Goal: Task Accomplishment & Management: Manage account settings

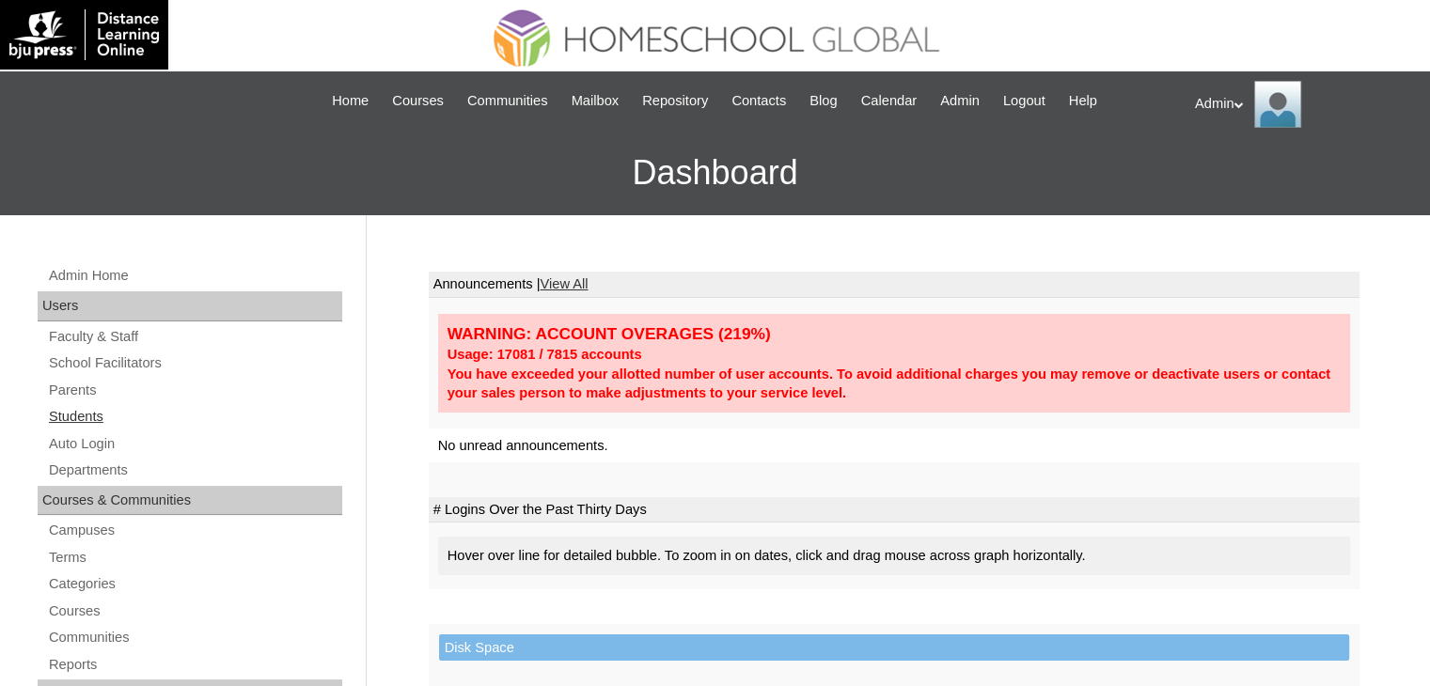
click at [89, 421] on link "Students" at bounding box center [194, 417] width 295 height 24
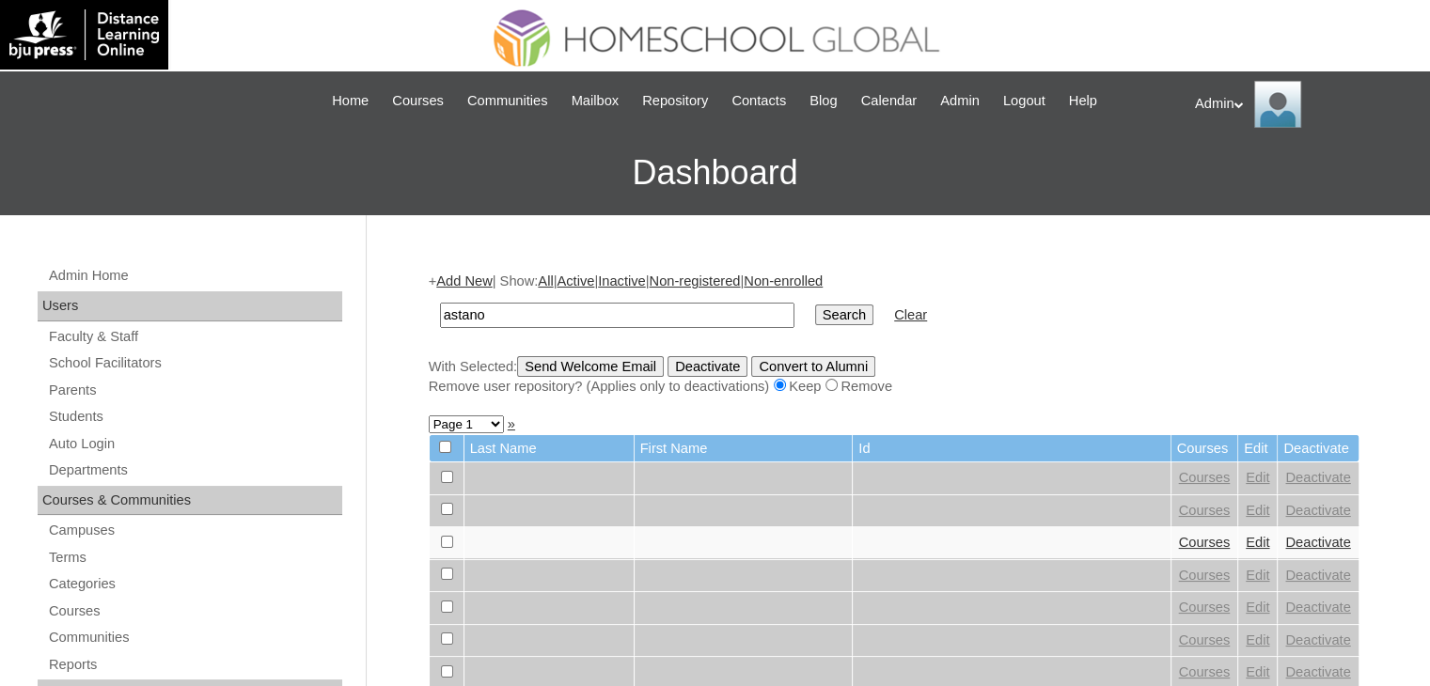
type input "Astano"
click at [815, 321] on input "Search" at bounding box center [844, 315] width 58 height 21
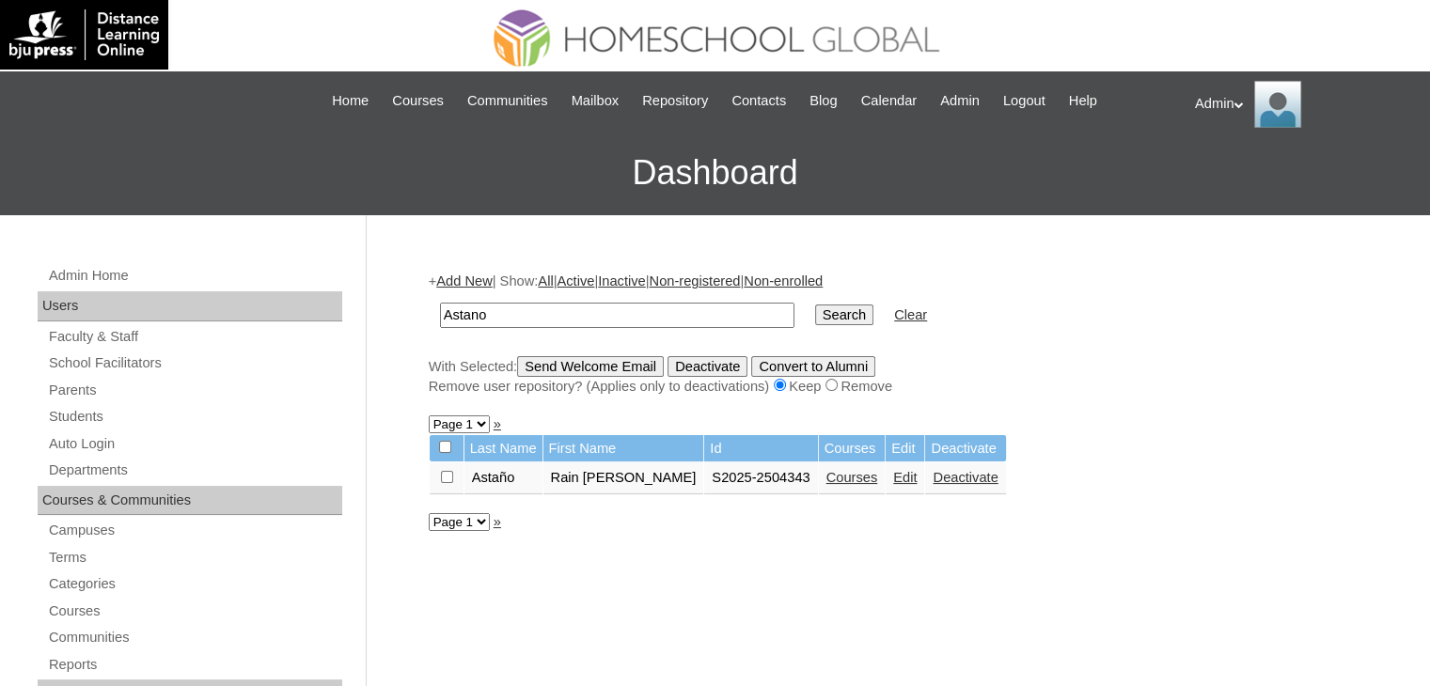
click at [893, 479] on link "Edit" at bounding box center [905, 477] width 24 height 15
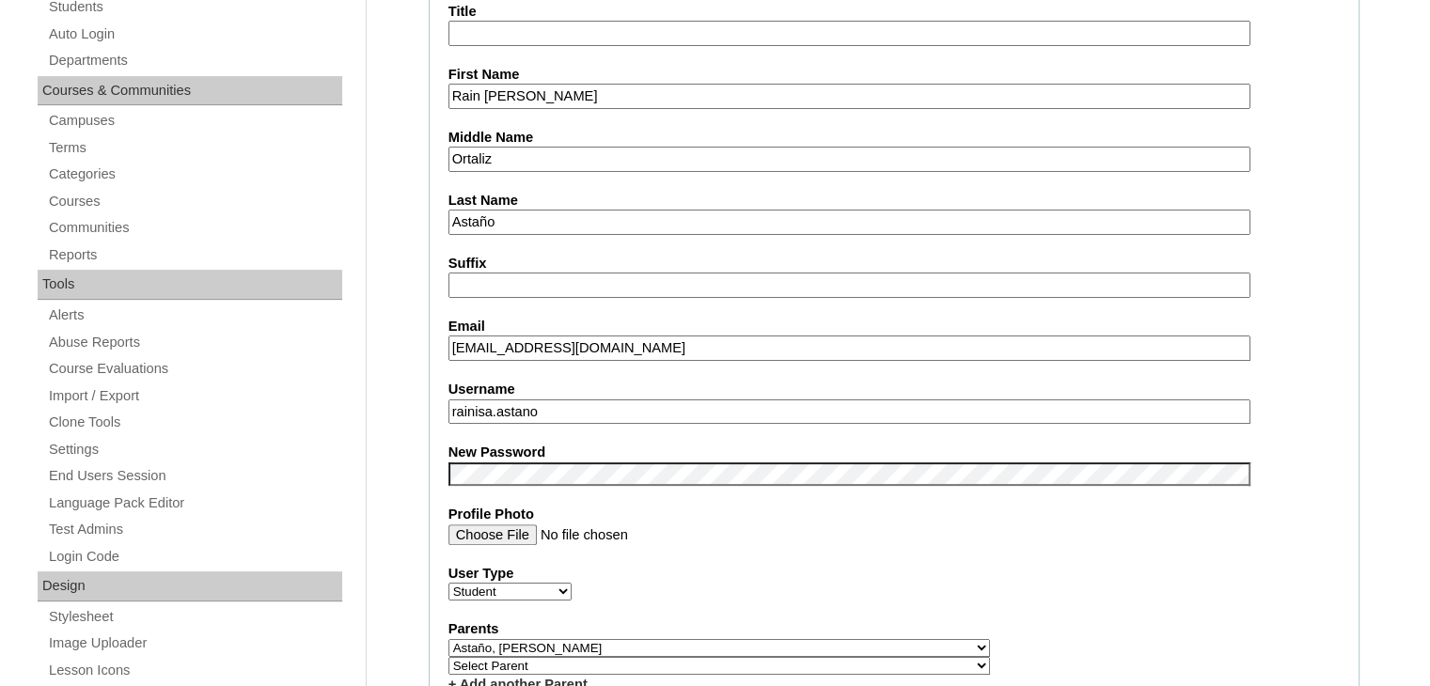
scroll to position [500, 0]
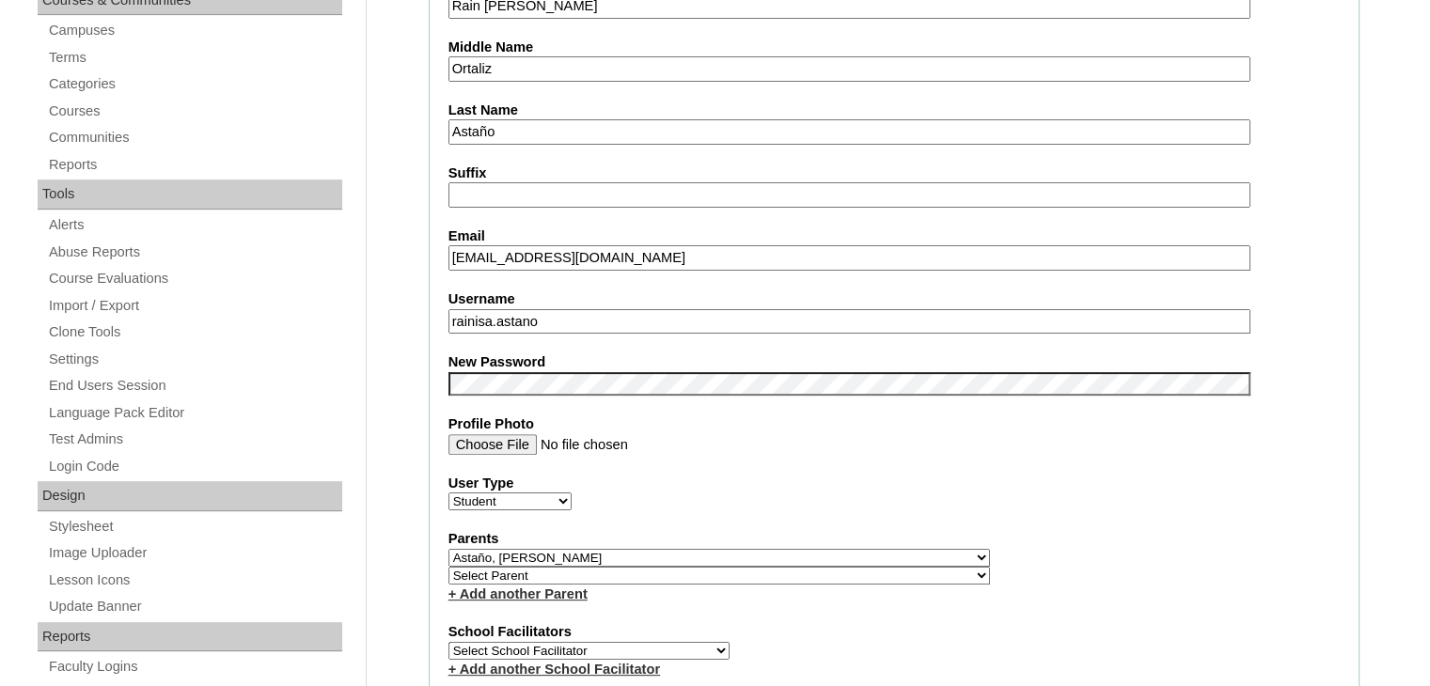
click at [766, 573] on select "Select Parent , , , , , , , , , , , , , , , , , , , , , , , , , , , , , , , , ,…" at bounding box center [719, 576] width 542 height 18
select select "43881"
click at [448, 567] on select "Select Parent , , , , , , , , , , , , , , , , , , , , , , , , , , , , , , , , ,…" at bounding box center [719, 576] width 542 height 18
click at [948, 535] on label "Parents" at bounding box center [893, 539] width 891 height 20
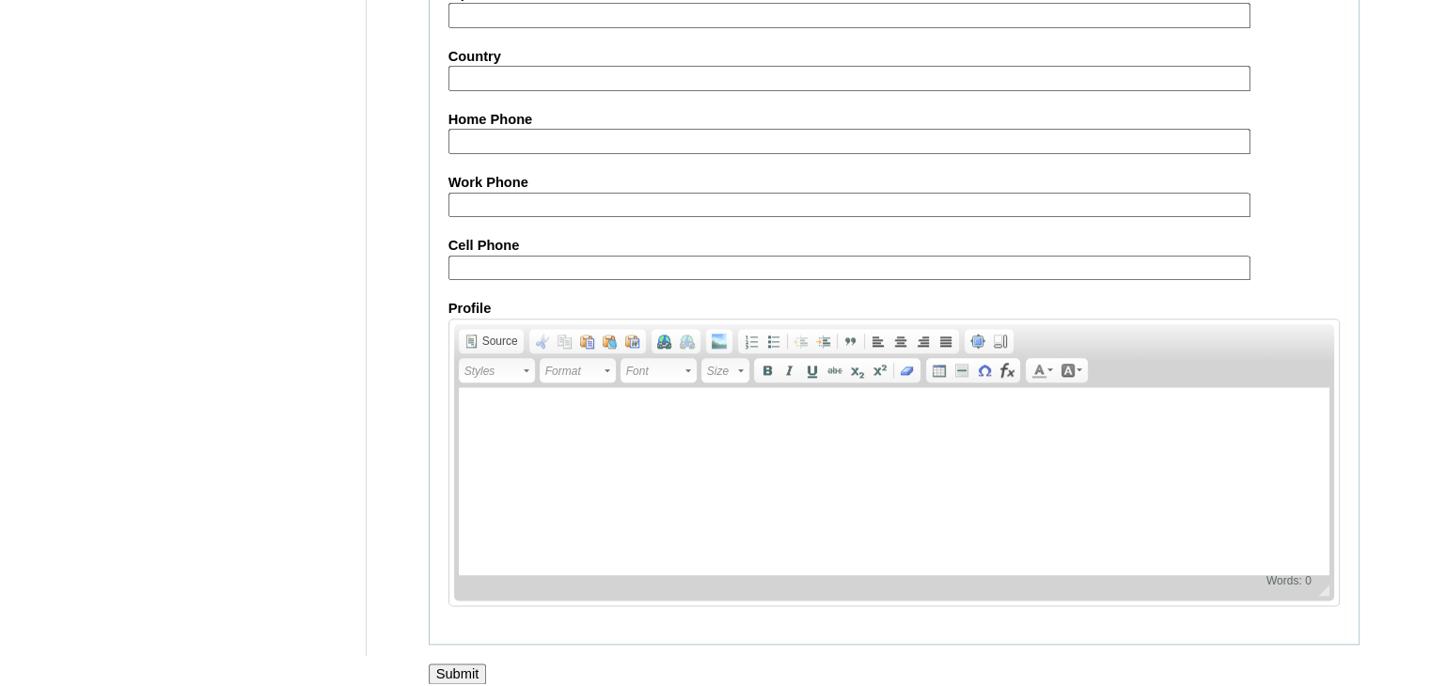
scroll to position [2158, 0]
click at [470, 665] on input "Submit" at bounding box center [458, 675] width 58 height 21
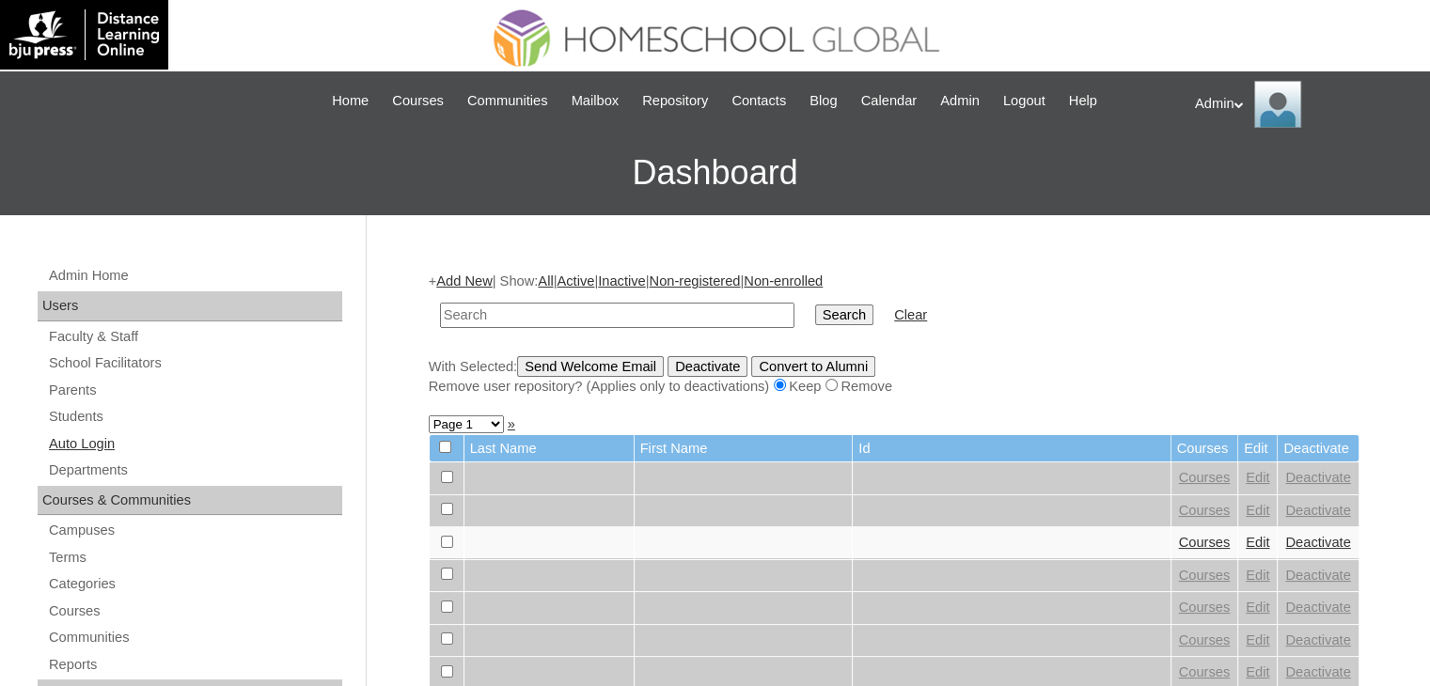
click at [102, 448] on link "Auto Login" at bounding box center [194, 444] width 295 height 24
click at [586, 313] on input "text" at bounding box center [617, 315] width 354 height 25
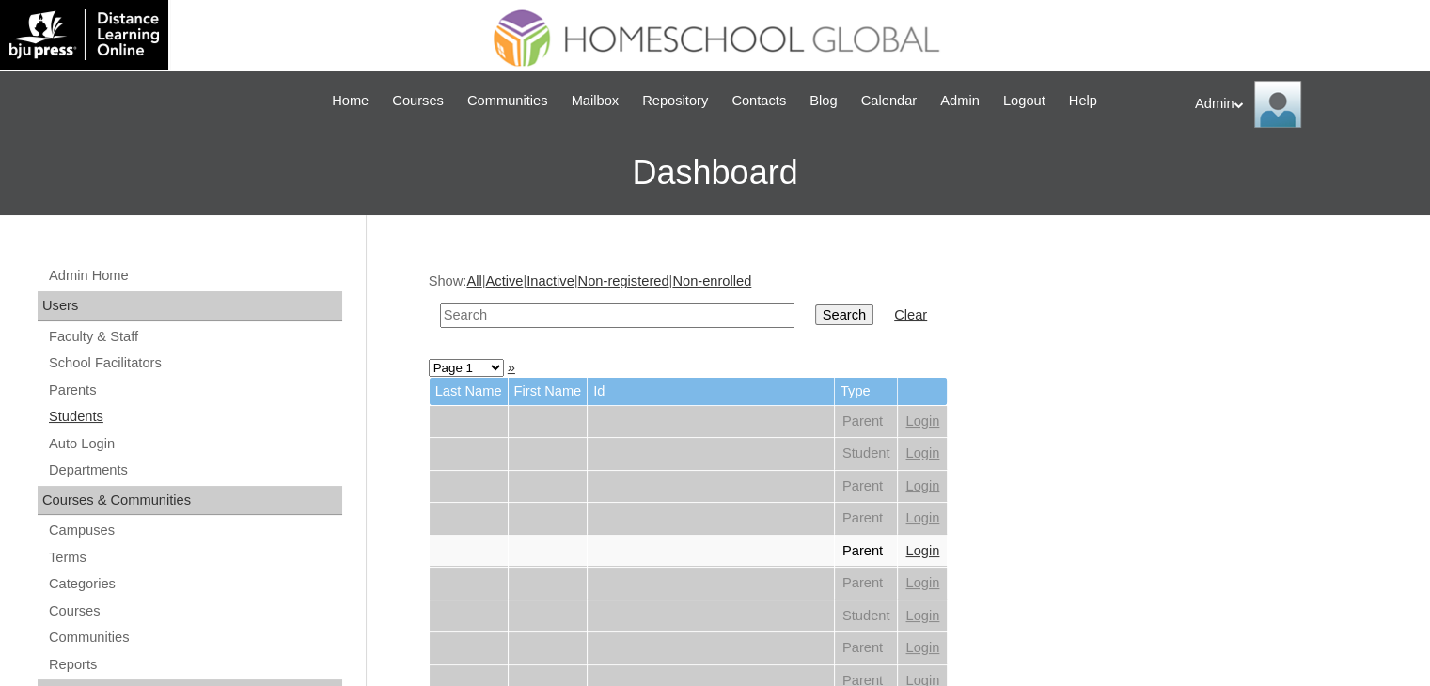
click at [89, 416] on link "Students" at bounding box center [194, 417] width 295 height 24
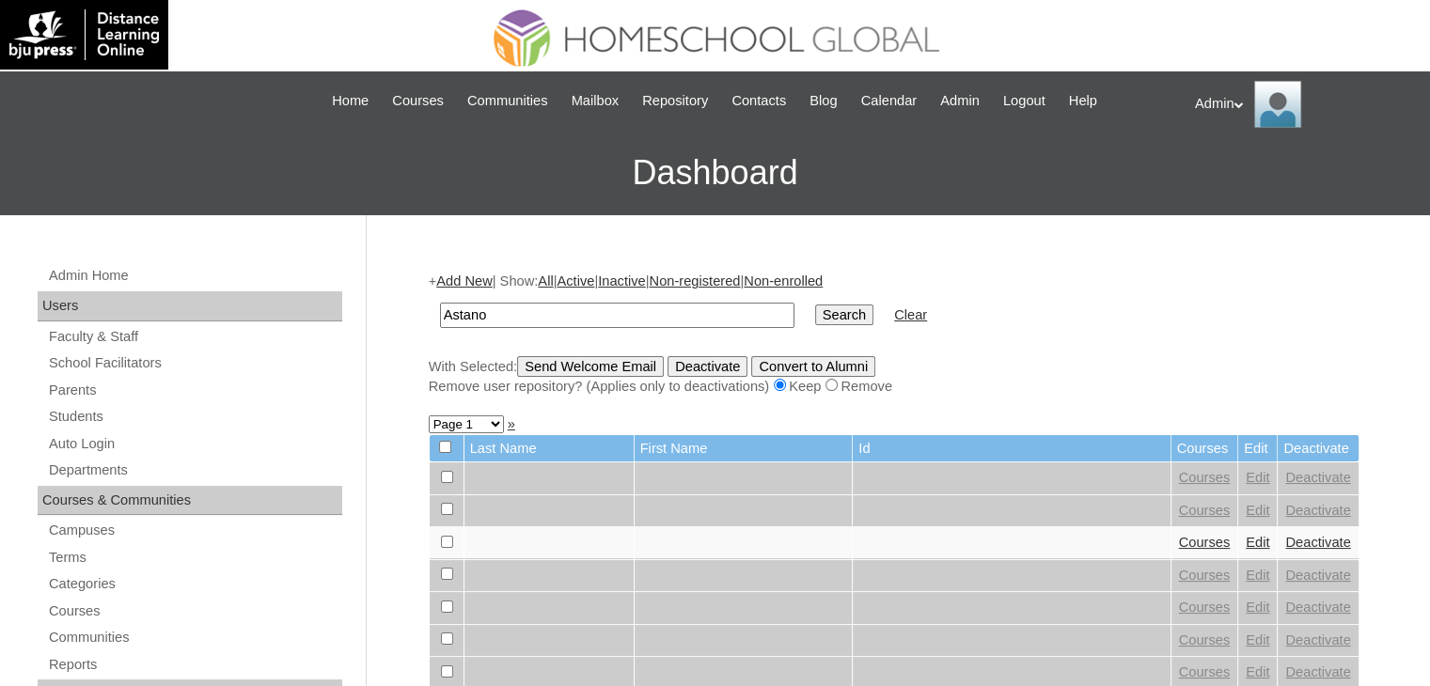
type input "Astano"
click at [815, 305] on input "Search" at bounding box center [844, 315] width 58 height 21
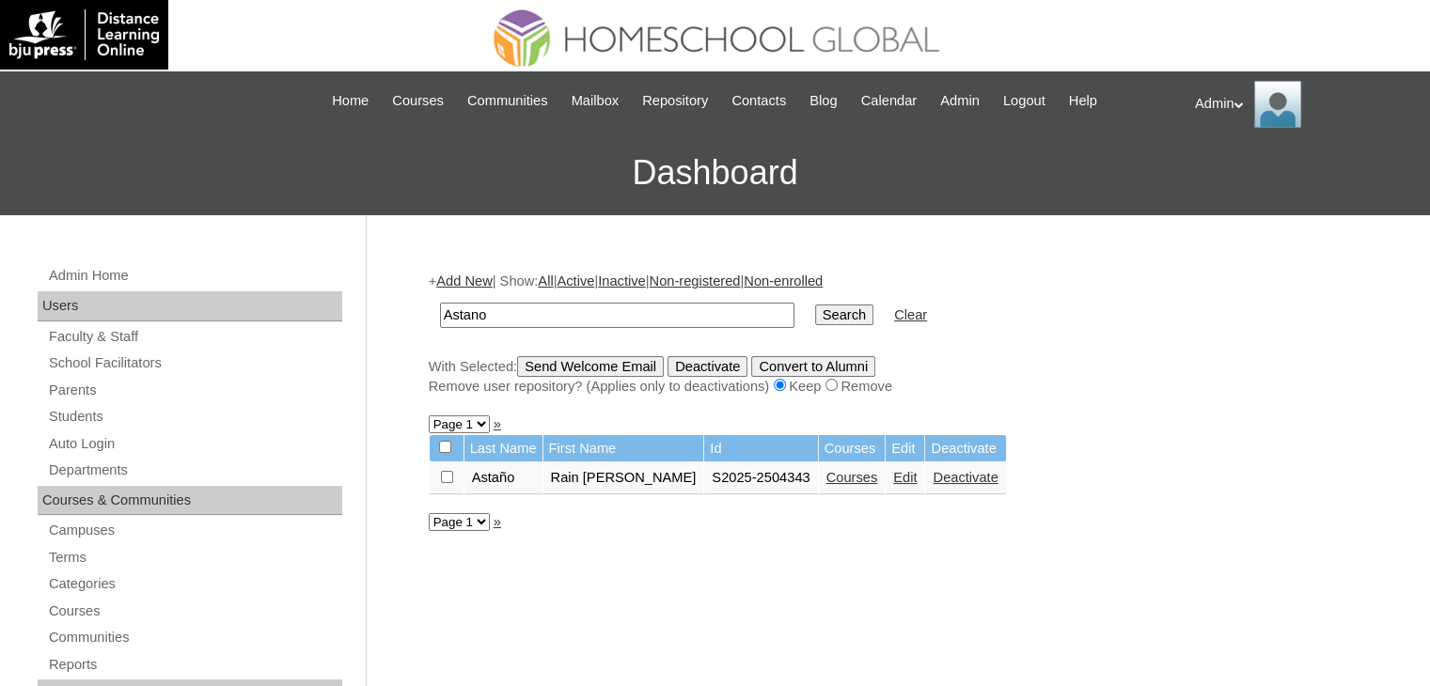
click at [893, 477] on link "Edit" at bounding box center [905, 477] width 24 height 15
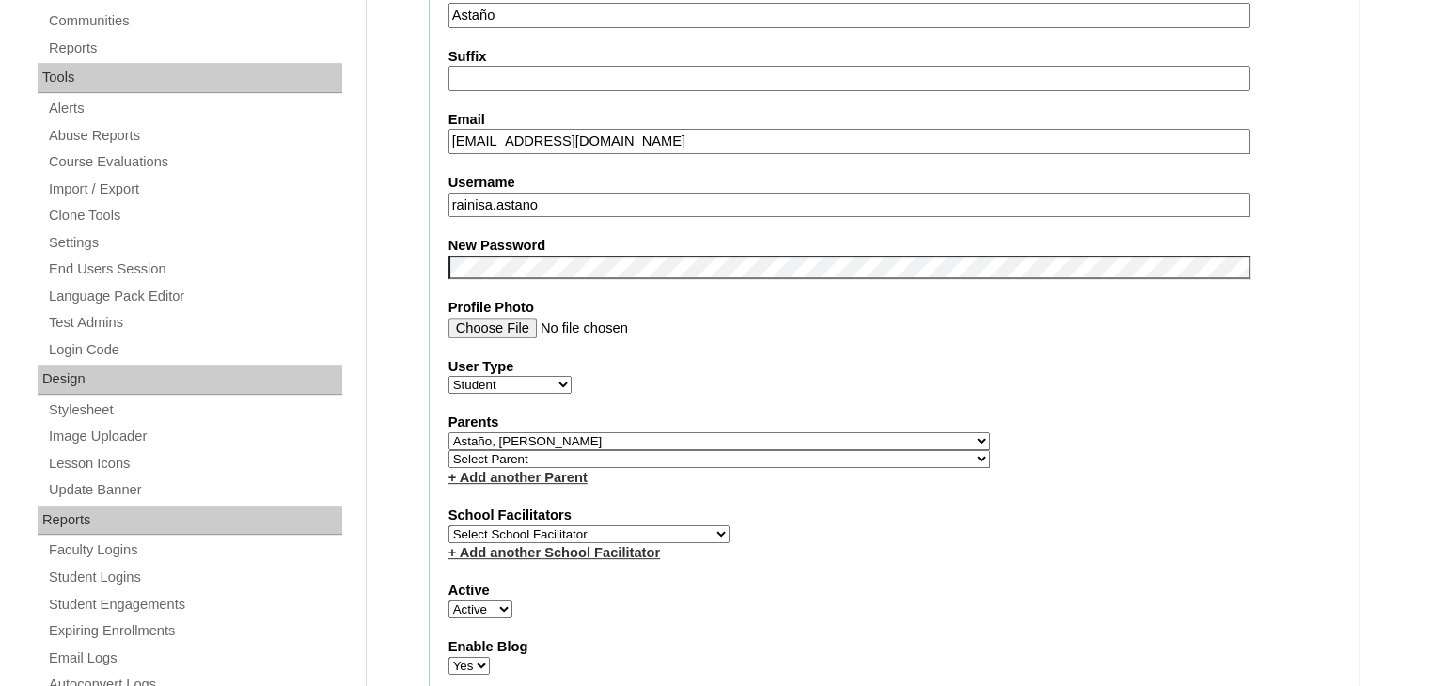
scroll to position [619, 0]
click at [772, 448] on select "Select Parent , , , , , , , , , , , , , , , , , , , , , , , , , , , , , , , , ,…" at bounding box center [719, 457] width 542 height 18
select select "43881"
click at [448, 448] on select "Select Parent , , , , , , , , , , , , , , , , , , , , , , , , , , , , , , , , ,…" at bounding box center [719, 457] width 542 height 18
click at [686, 562] on fieldset "Account Information User Id S2025-2504343 Title First Name Rain Isabella Middle…" at bounding box center [894, 453] width 931 height 1523
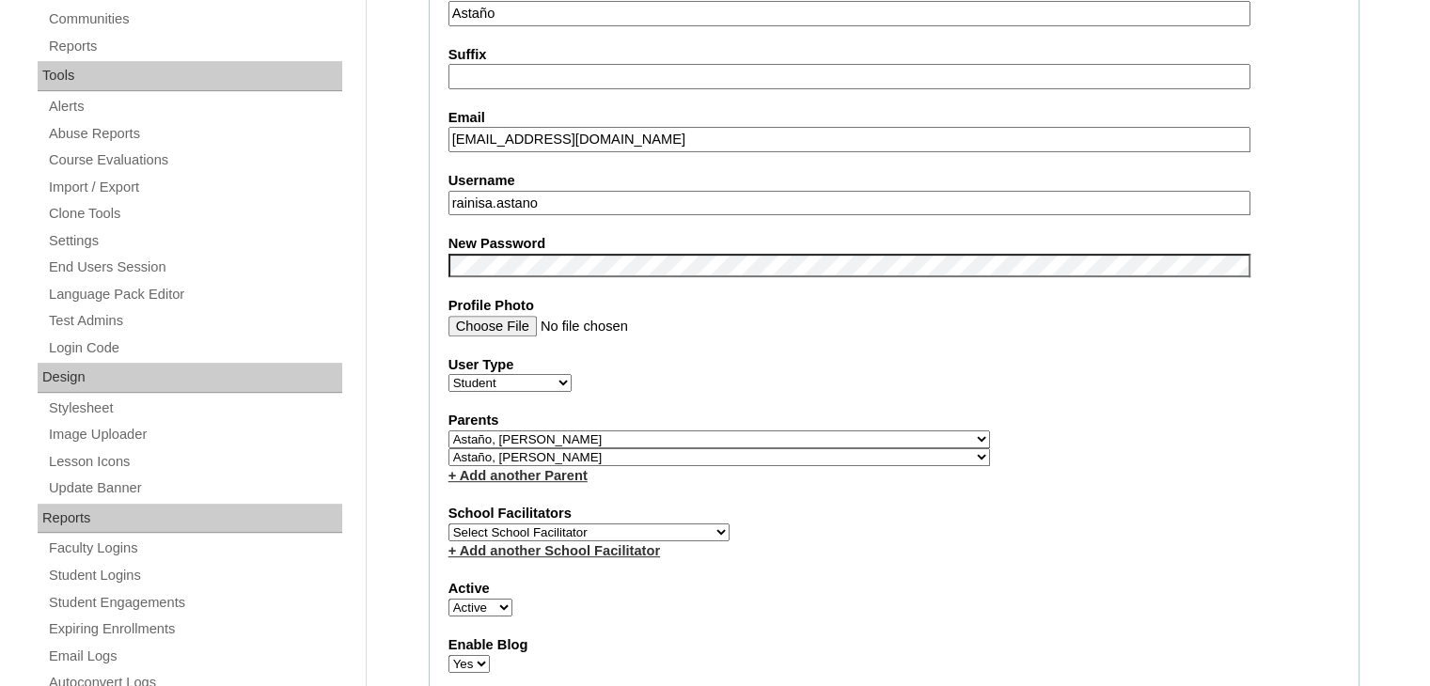
click at [832, 495] on fieldset "Account Information User Id S2025-2504343 Title First Name Rain Isabella Middle…" at bounding box center [894, 453] width 931 height 1523
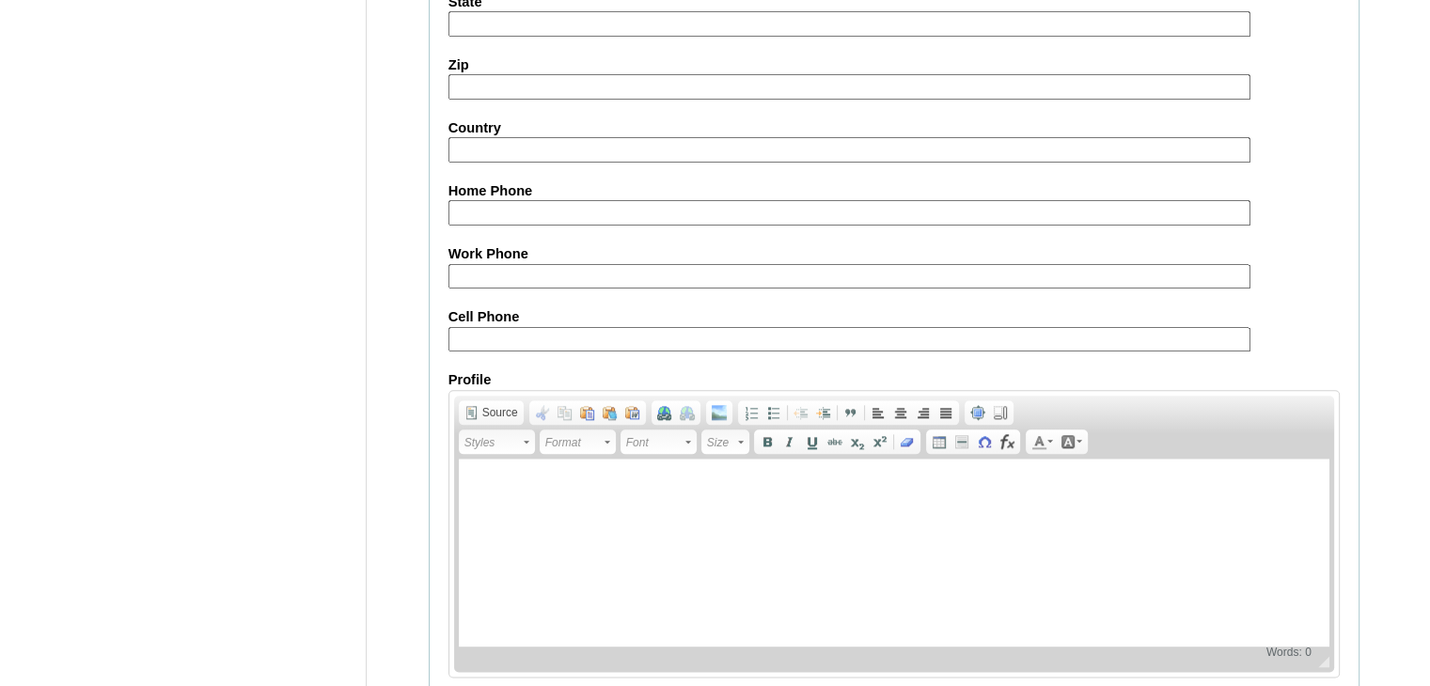
scroll to position [2159, 0]
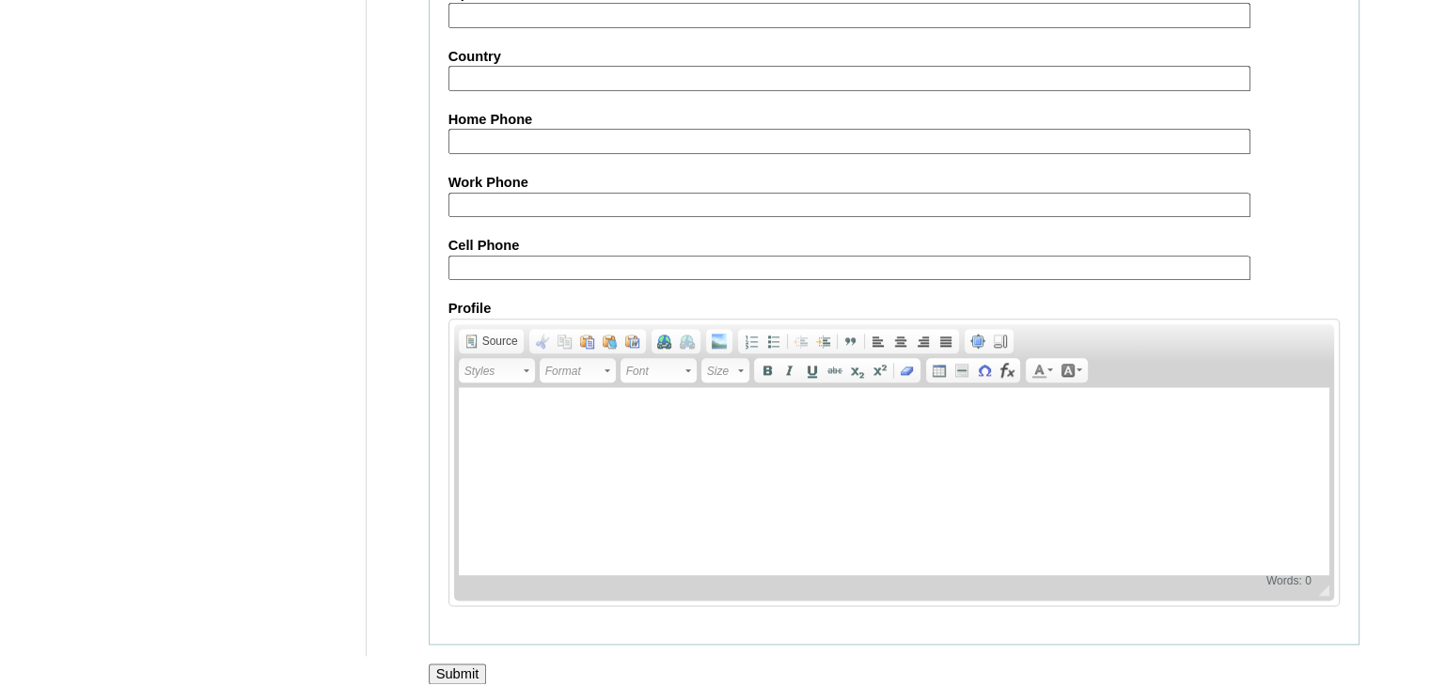
click at [470, 664] on input "Submit" at bounding box center [458, 674] width 58 height 21
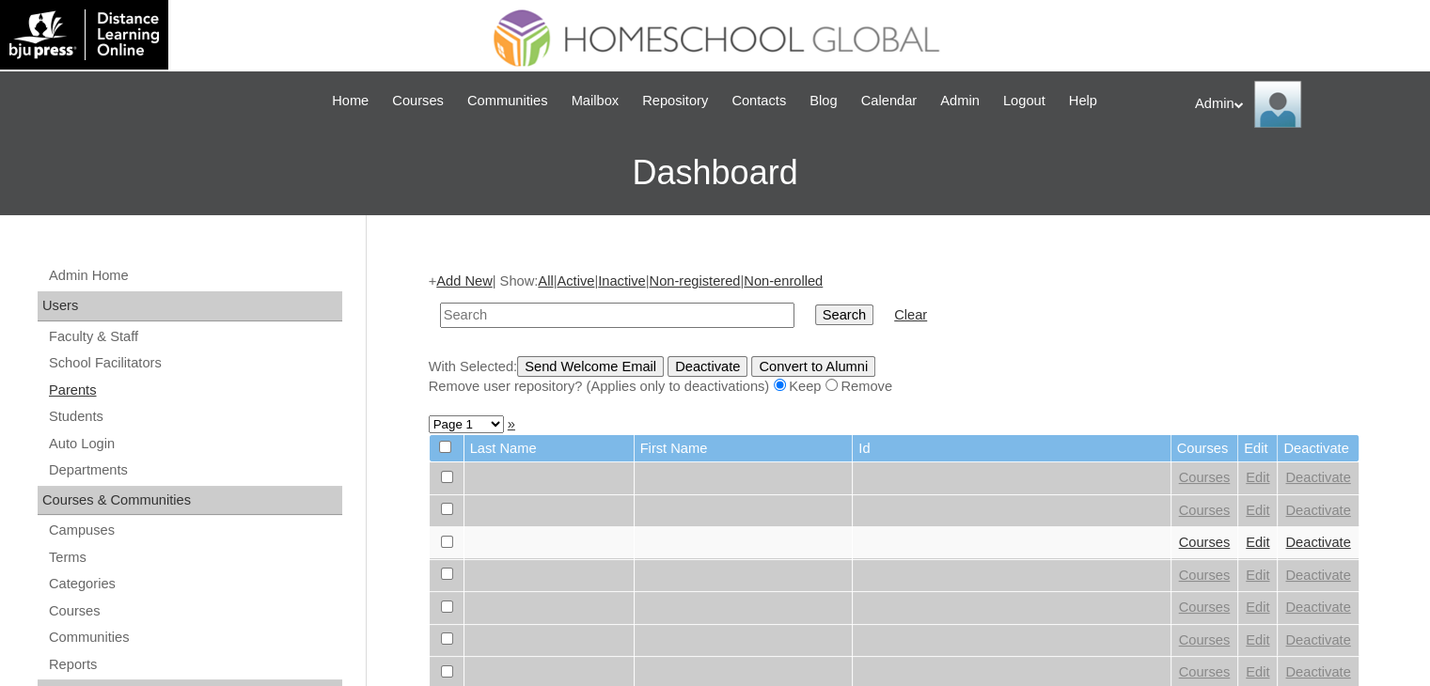
click at [99, 381] on link "Parents" at bounding box center [194, 391] width 295 height 24
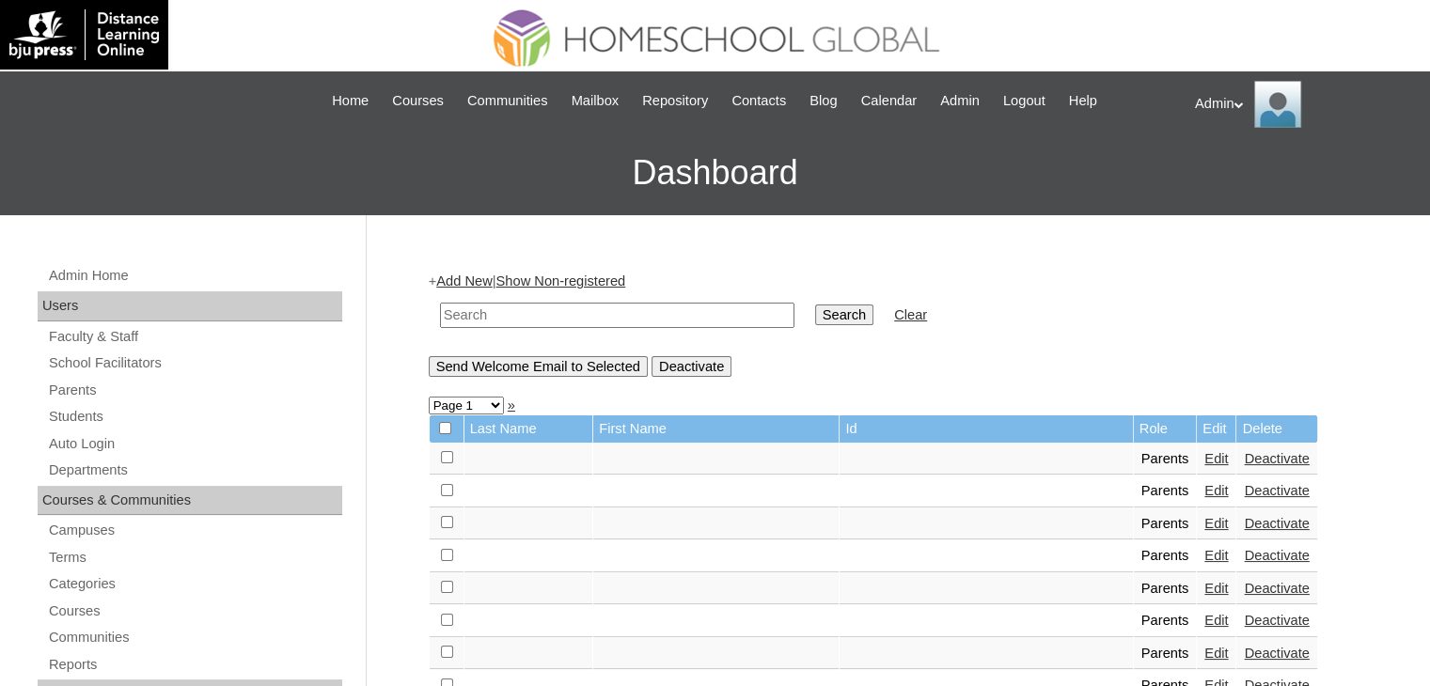
click at [481, 320] on input "text" at bounding box center [617, 315] width 354 height 25
type input "astaño"
click at [815, 317] on input "Search" at bounding box center [844, 315] width 58 height 21
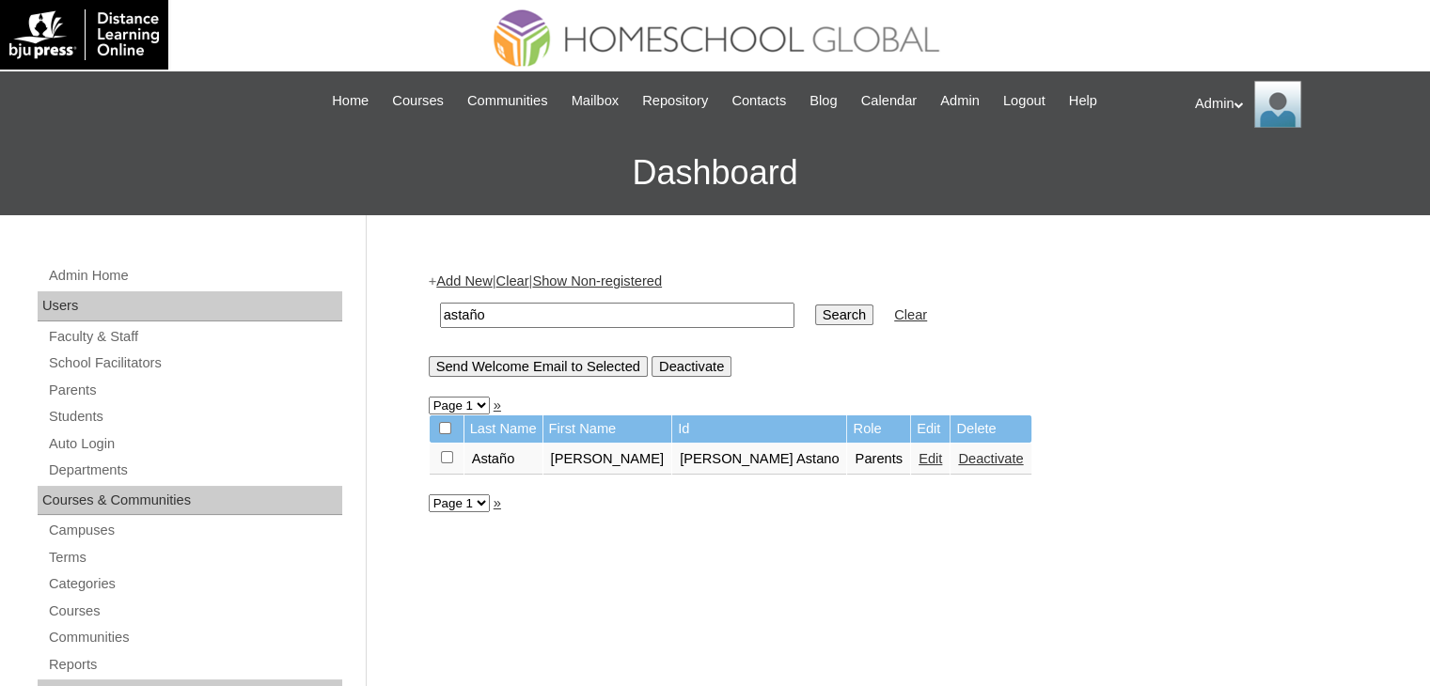
click at [919, 457] on link "Edit" at bounding box center [931, 458] width 24 height 15
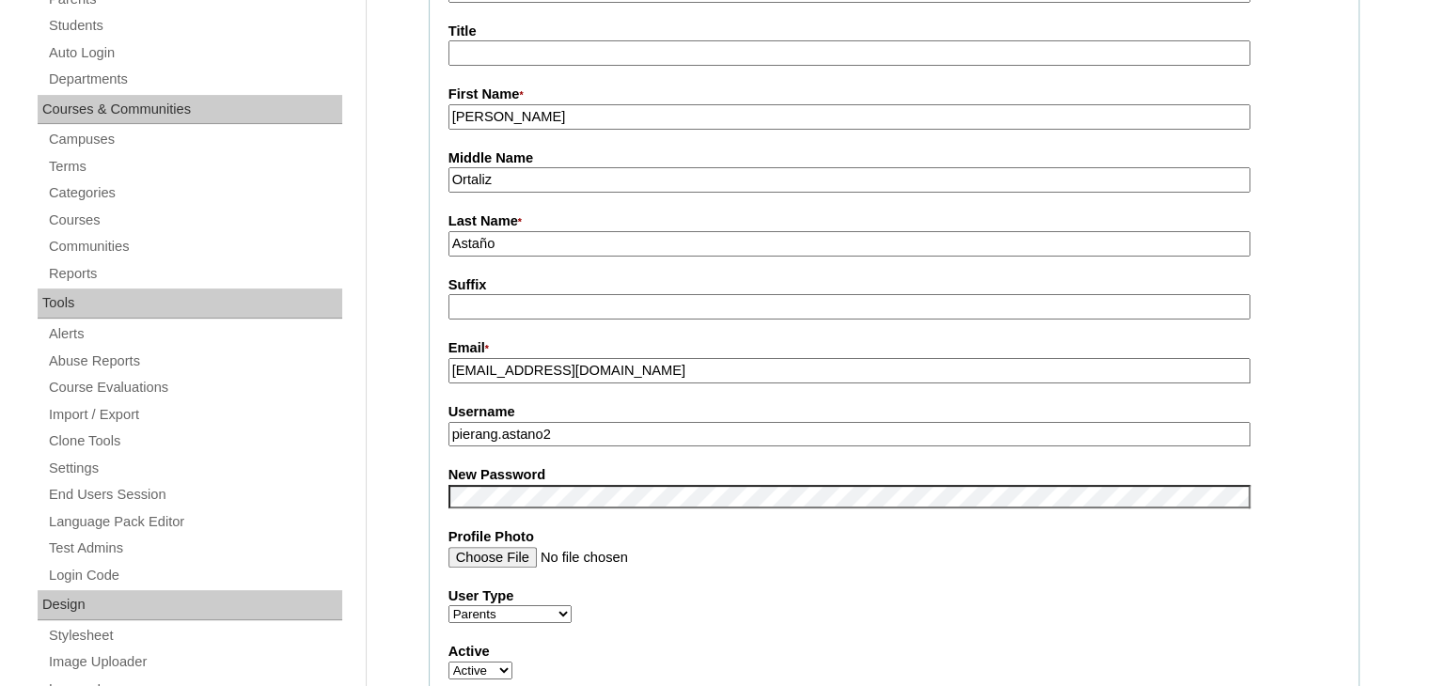
scroll to position [406, 0]
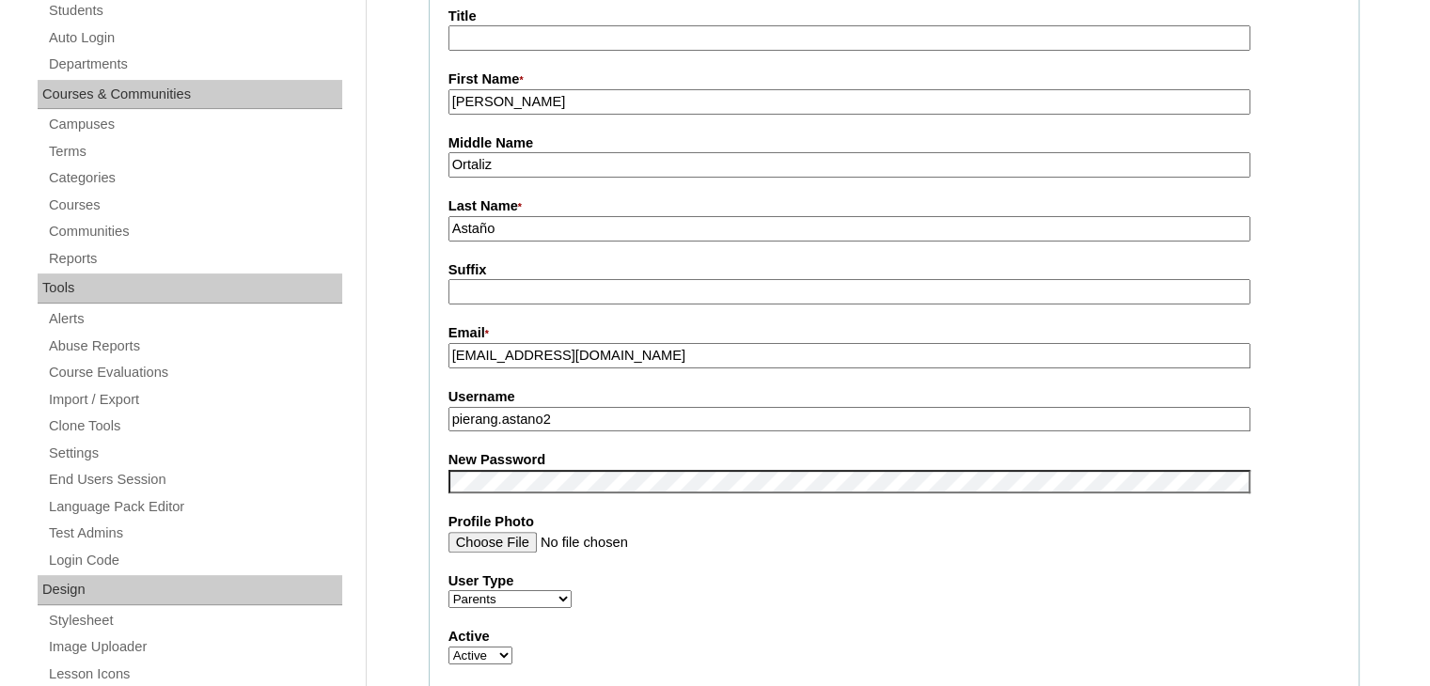
drag, startPoint x: 581, startPoint y: 422, endPoint x: 432, endPoint y: 422, distance: 148.5
click at [432, 422] on fieldset "Account Information User Id * Pier Angeli Ortaliz Astano Title First Name * Pie…" at bounding box center [894, 466] width 931 height 1124
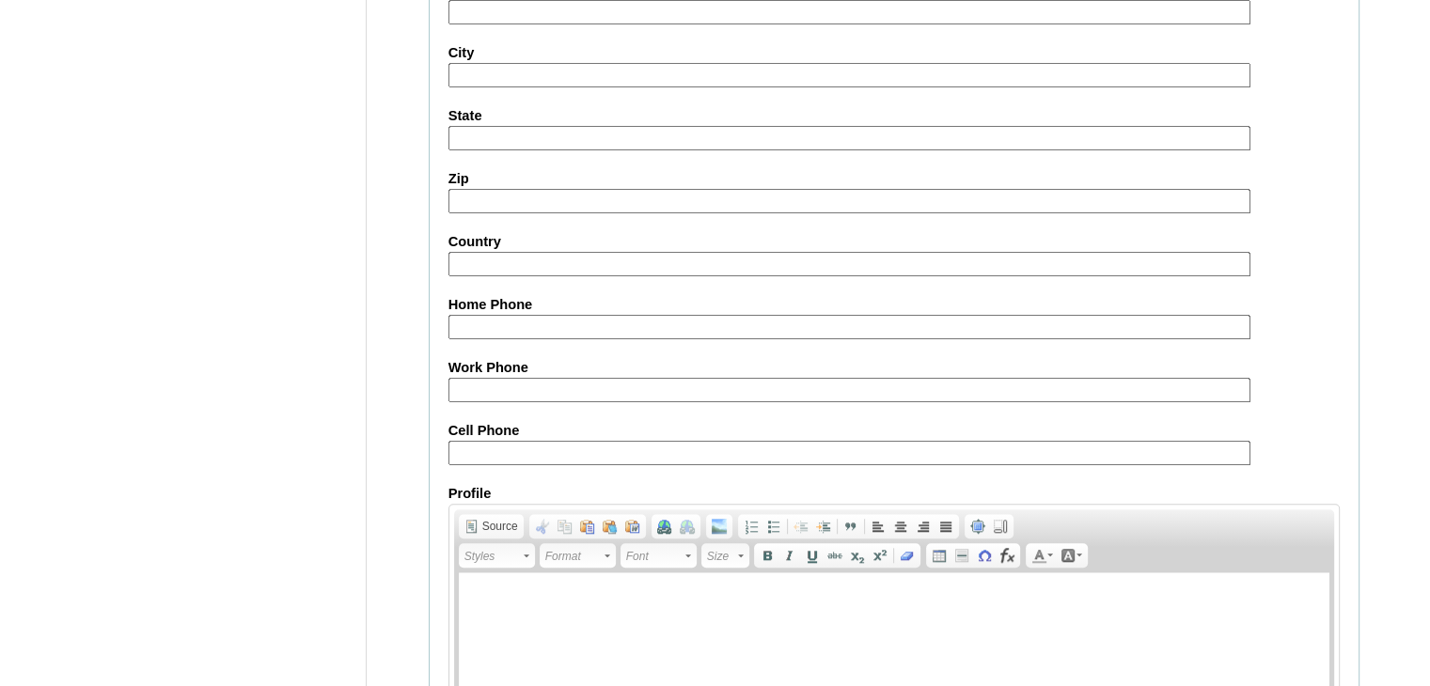
scroll to position [1767, 0]
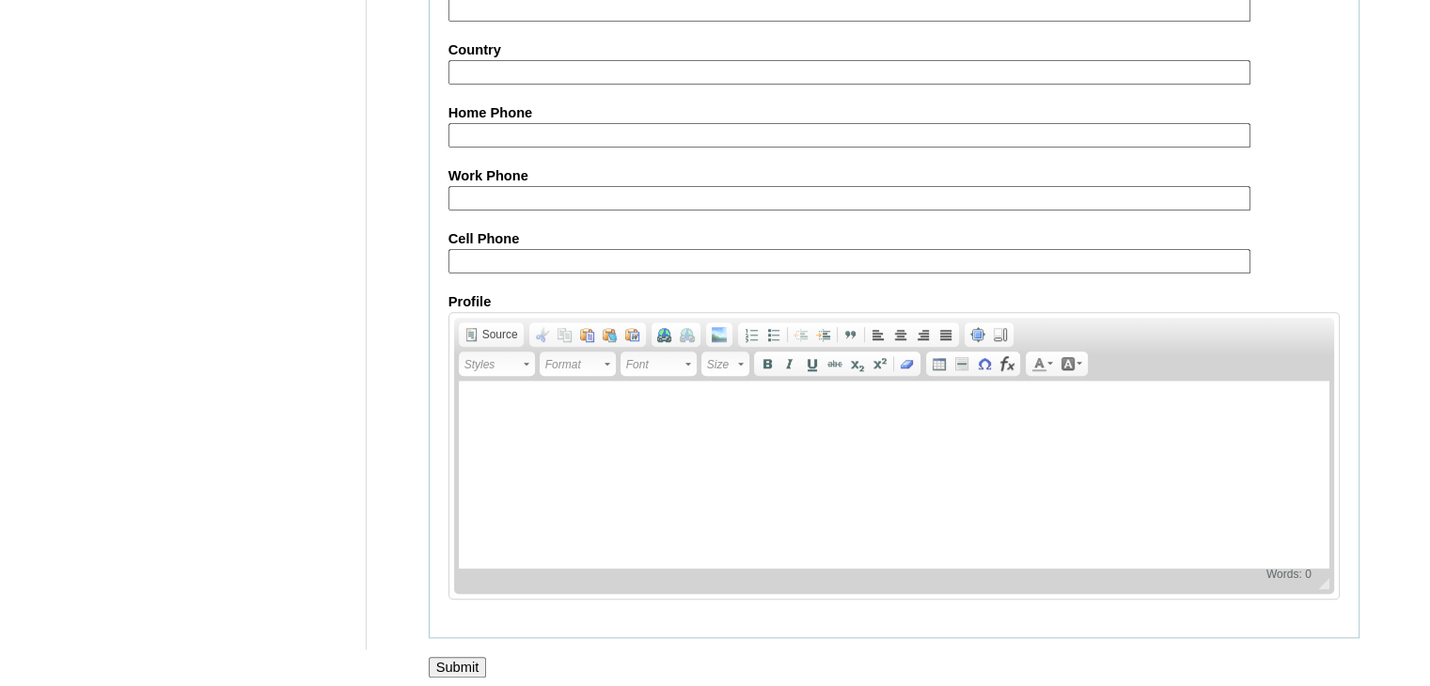
click at [453, 657] on input "Submit" at bounding box center [458, 667] width 58 height 21
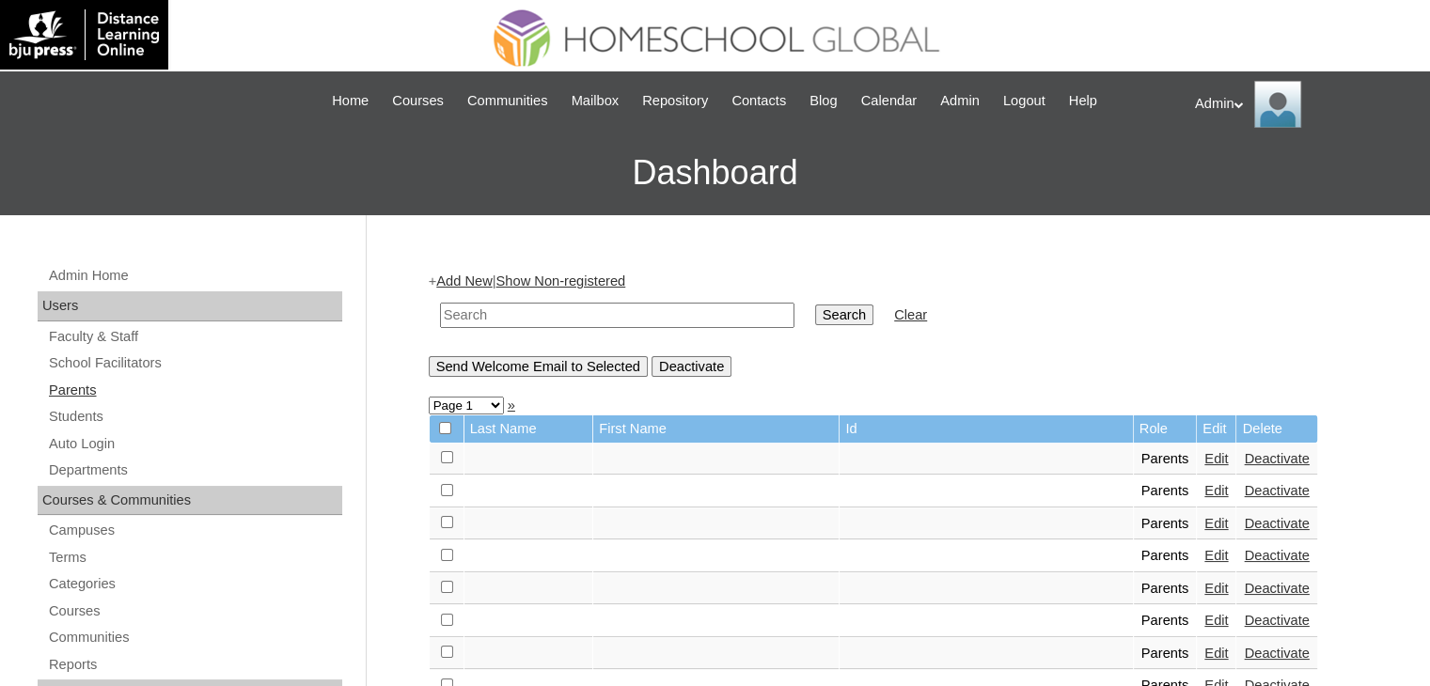
click at [101, 381] on link "Parents" at bounding box center [194, 391] width 295 height 24
click at [109, 441] on link "Auto Login" at bounding box center [194, 444] width 295 height 24
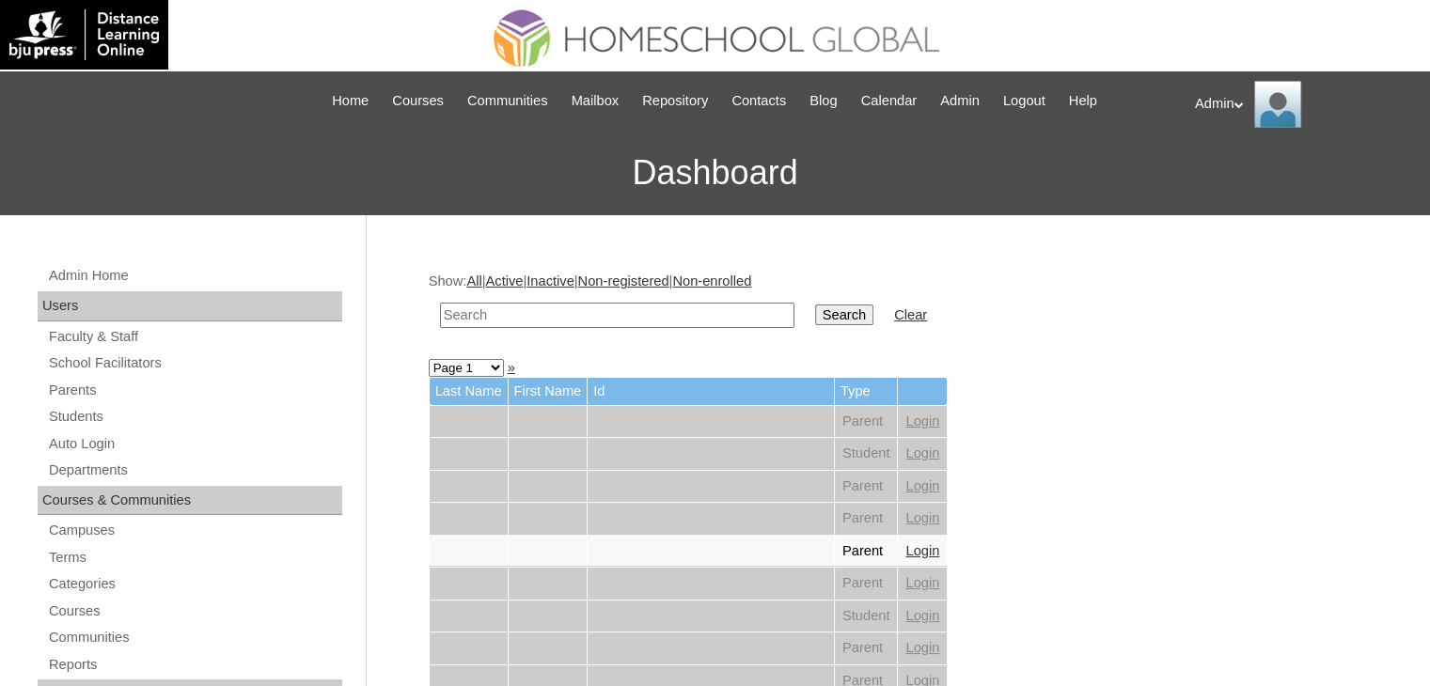
click at [550, 309] on input "text" at bounding box center [617, 315] width 354 height 25
type input "Ast"
click at [92, 393] on link "Parents" at bounding box center [194, 391] width 295 height 24
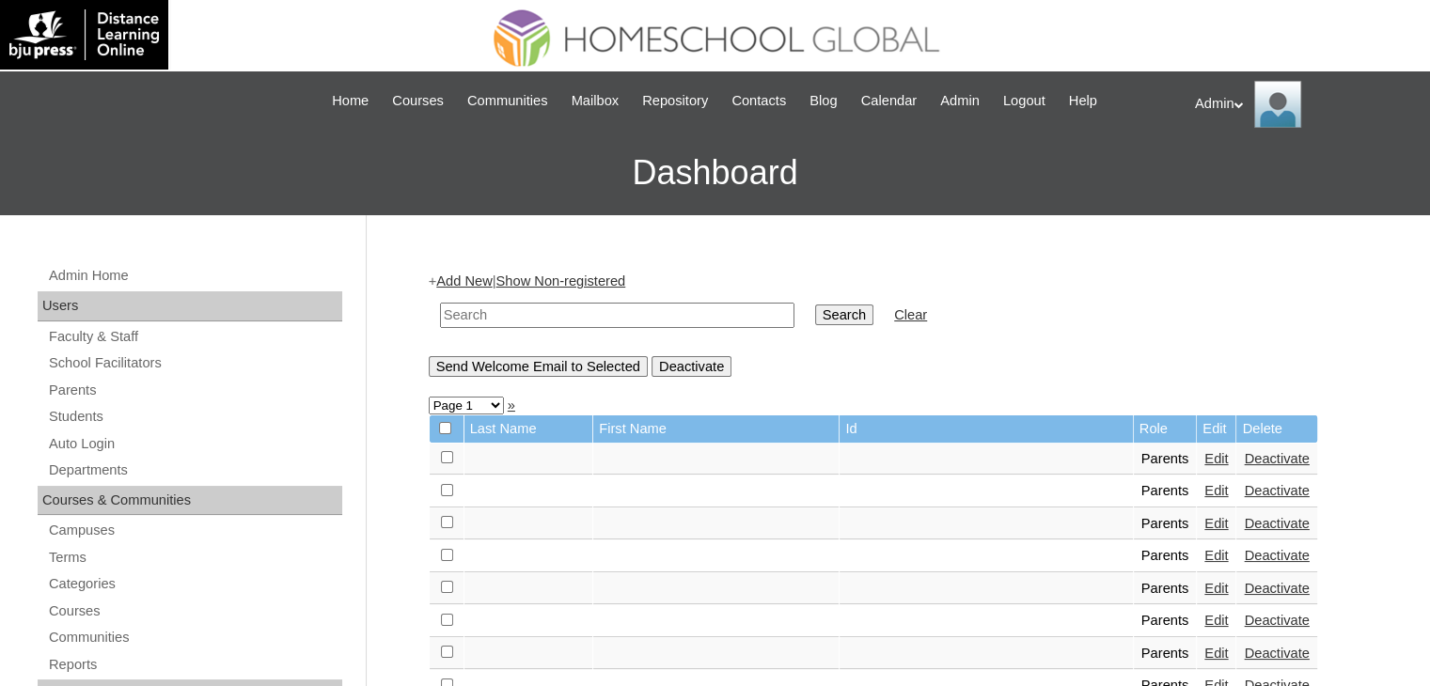
drag, startPoint x: 0, startPoint y: 0, endPoint x: 516, endPoint y: 306, distance: 599.8
click at [516, 306] on input "text" at bounding box center [617, 315] width 354 height 25
type input "[PERSON_NAME]"
click at [815, 305] on input "Search" at bounding box center [844, 315] width 58 height 21
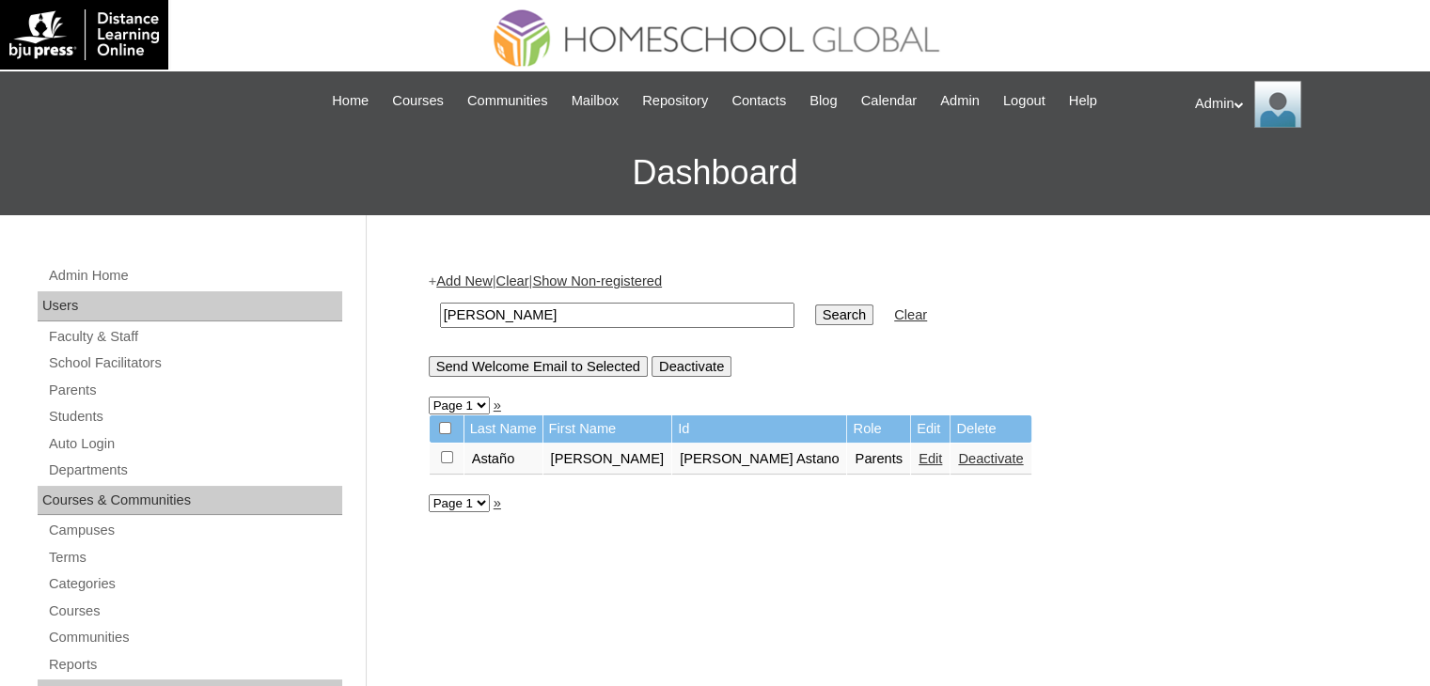
click at [919, 455] on link "Edit" at bounding box center [931, 458] width 24 height 15
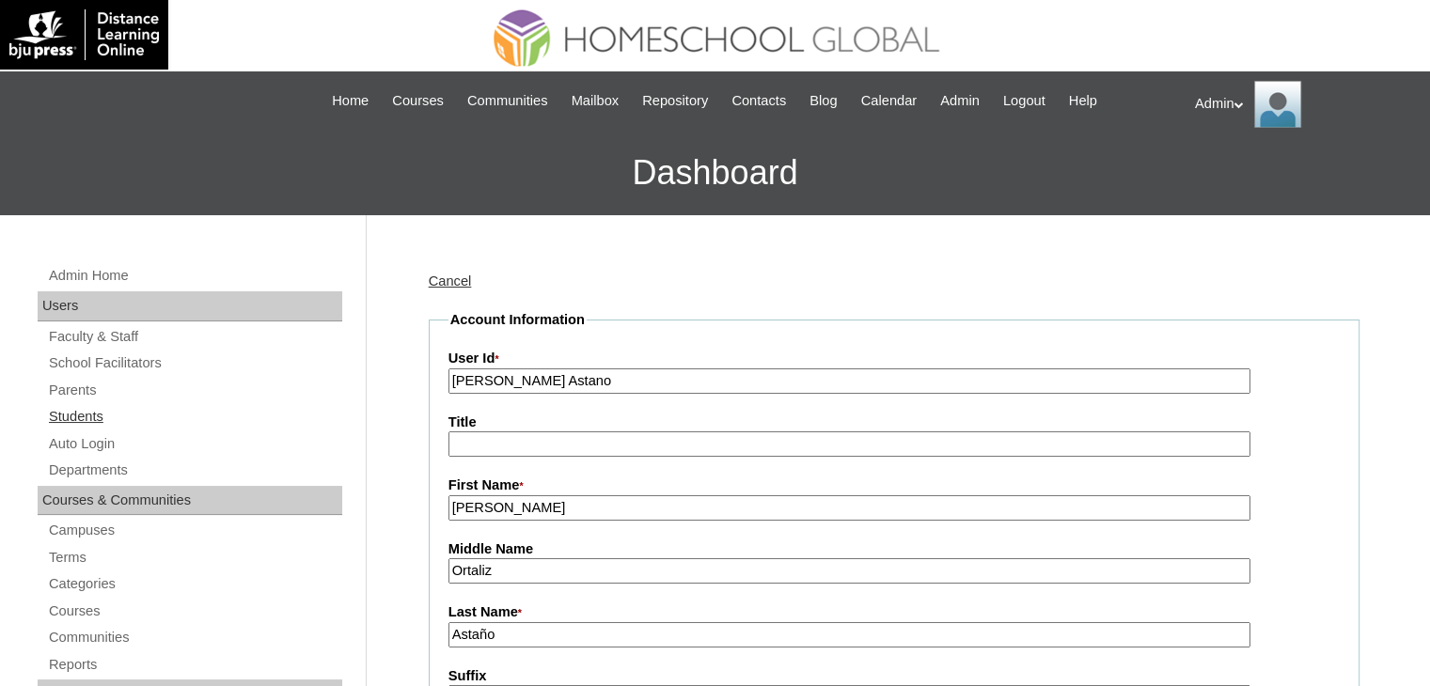
click at [86, 422] on link "Students" at bounding box center [194, 417] width 295 height 24
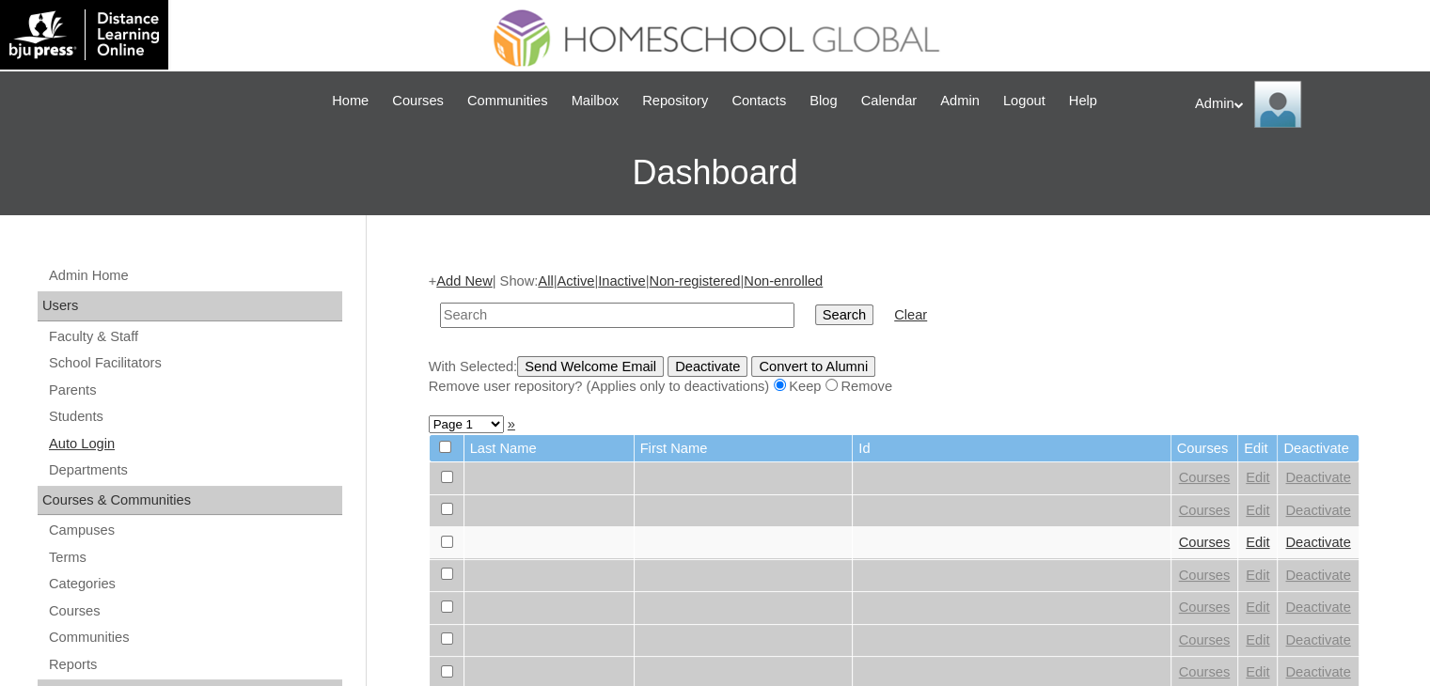
click at [86, 442] on link "Auto Login" at bounding box center [194, 444] width 295 height 24
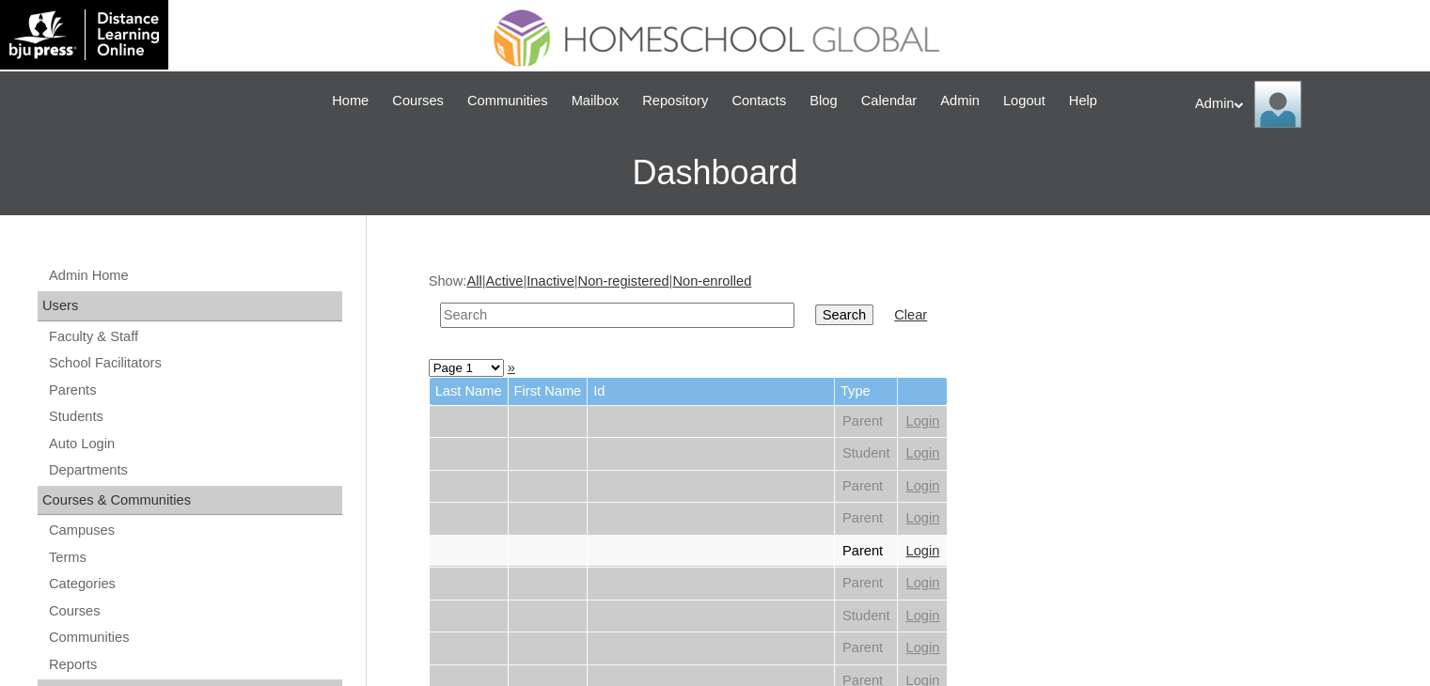
click at [521, 307] on input "text" at bounding box center [617, 315] width 354 height 25
type input "Astano"
click at [815, 307] on input "Search" at bounding box center [844, 315] width 58 height 21
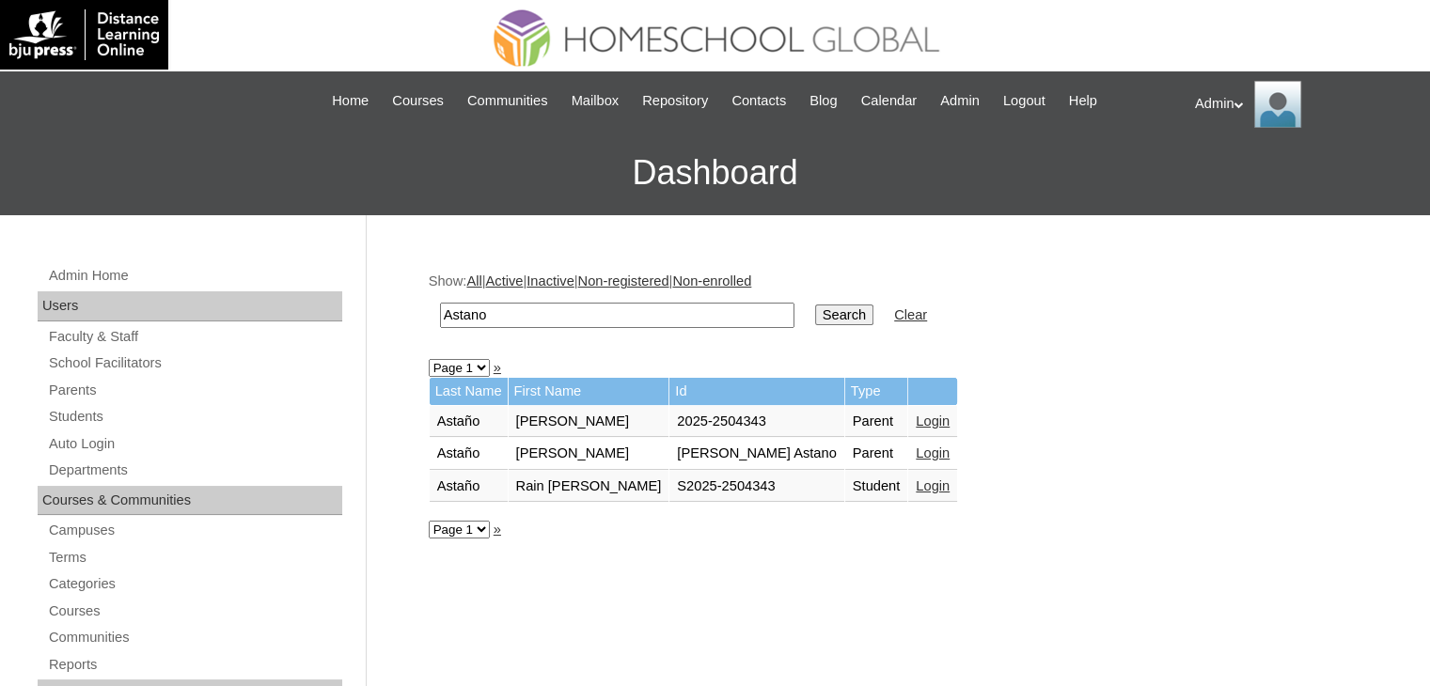
click at [916, 418] on link "Login" at bounding box center [933, 421] width 34 height 15
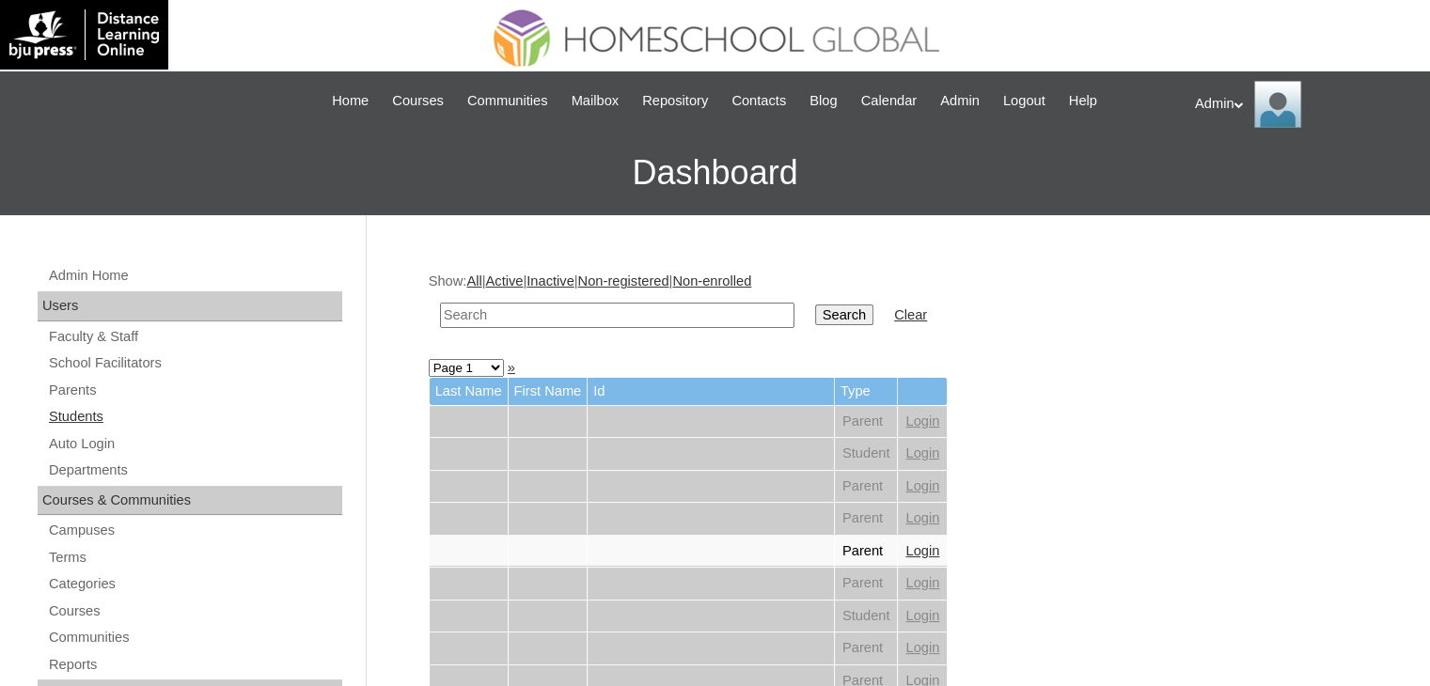
click at [79, 416] on link "Students" at bounding box center [194, 417] width 295 height 24
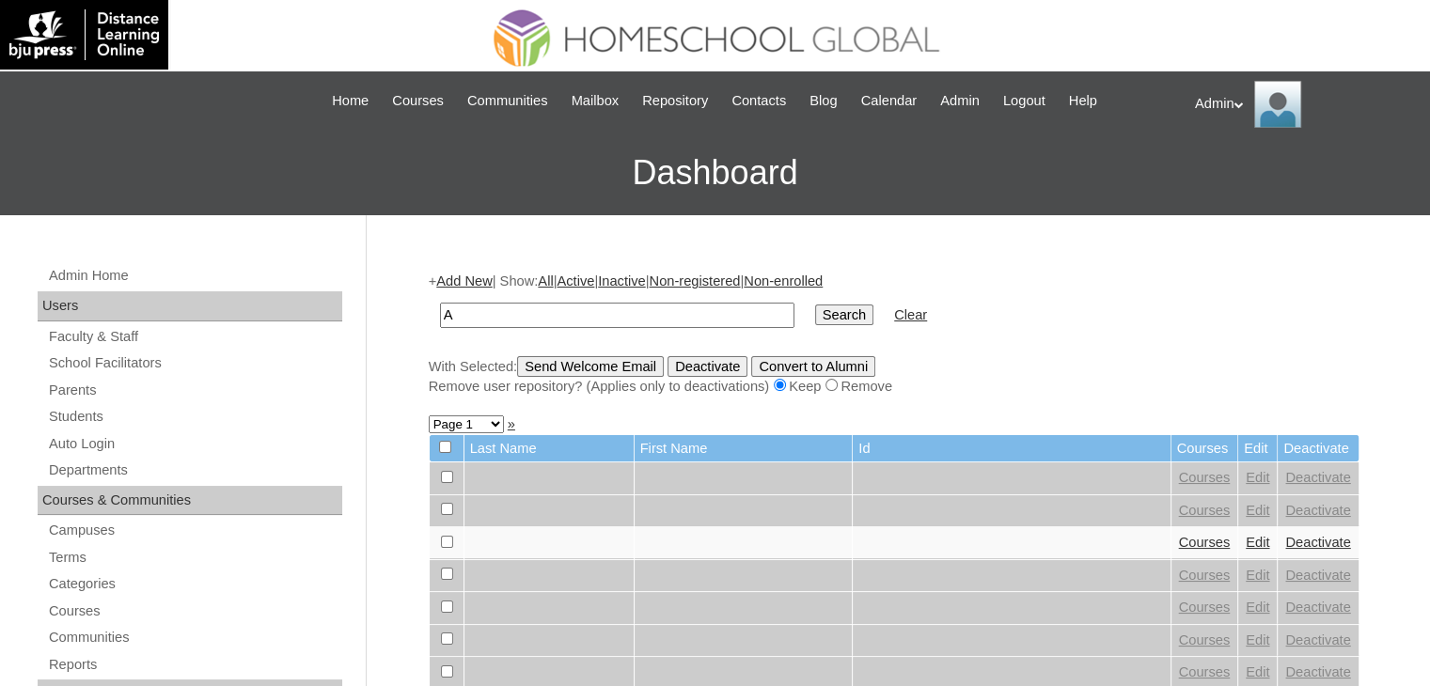
type input "Astano"
click at [815, 305] on input "Search" at bounding box center [844, 315] width 58 height 21
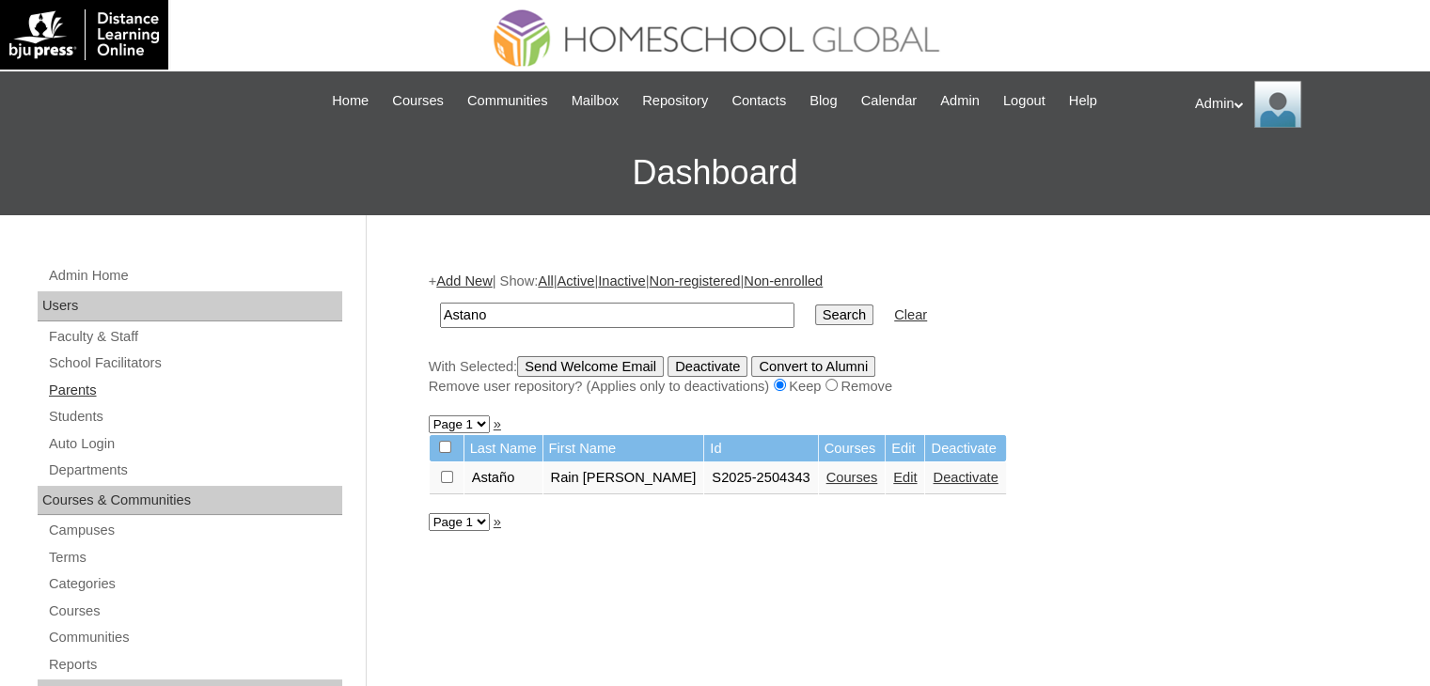
click at [89, 385] on link "Parents" at bounding box center [194, 391] width 295 height 24
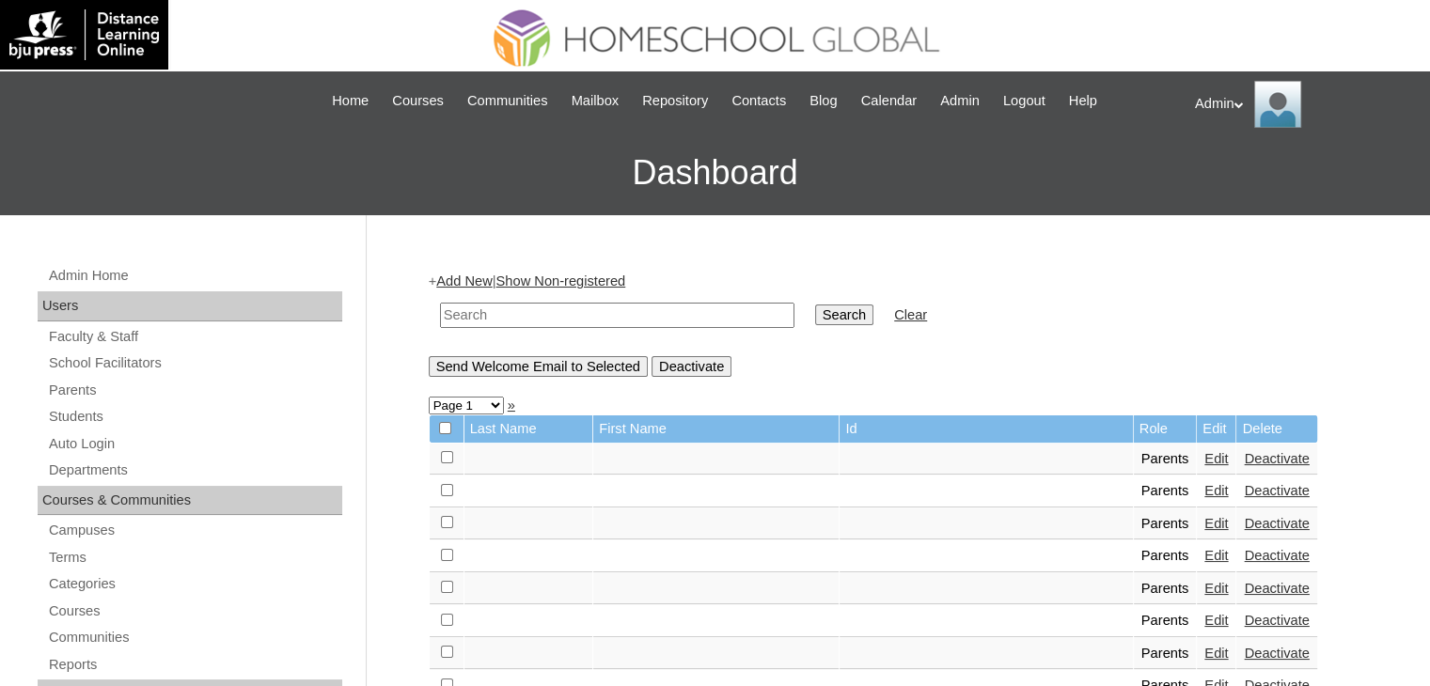
drag, startPoint x: 0, startPoint y: 0, endPoint x: 540, endPoint y: 319, distance: 626.7
click at [540, 319] on input "text" at bounding box center [617, 315] width 354 height 25
type input "Astano"
click at [815, 310] on input "Search" at bounding box center [844, 315] width 58 height 21
